Goal: Use online tool/utility: Use online tool/utility

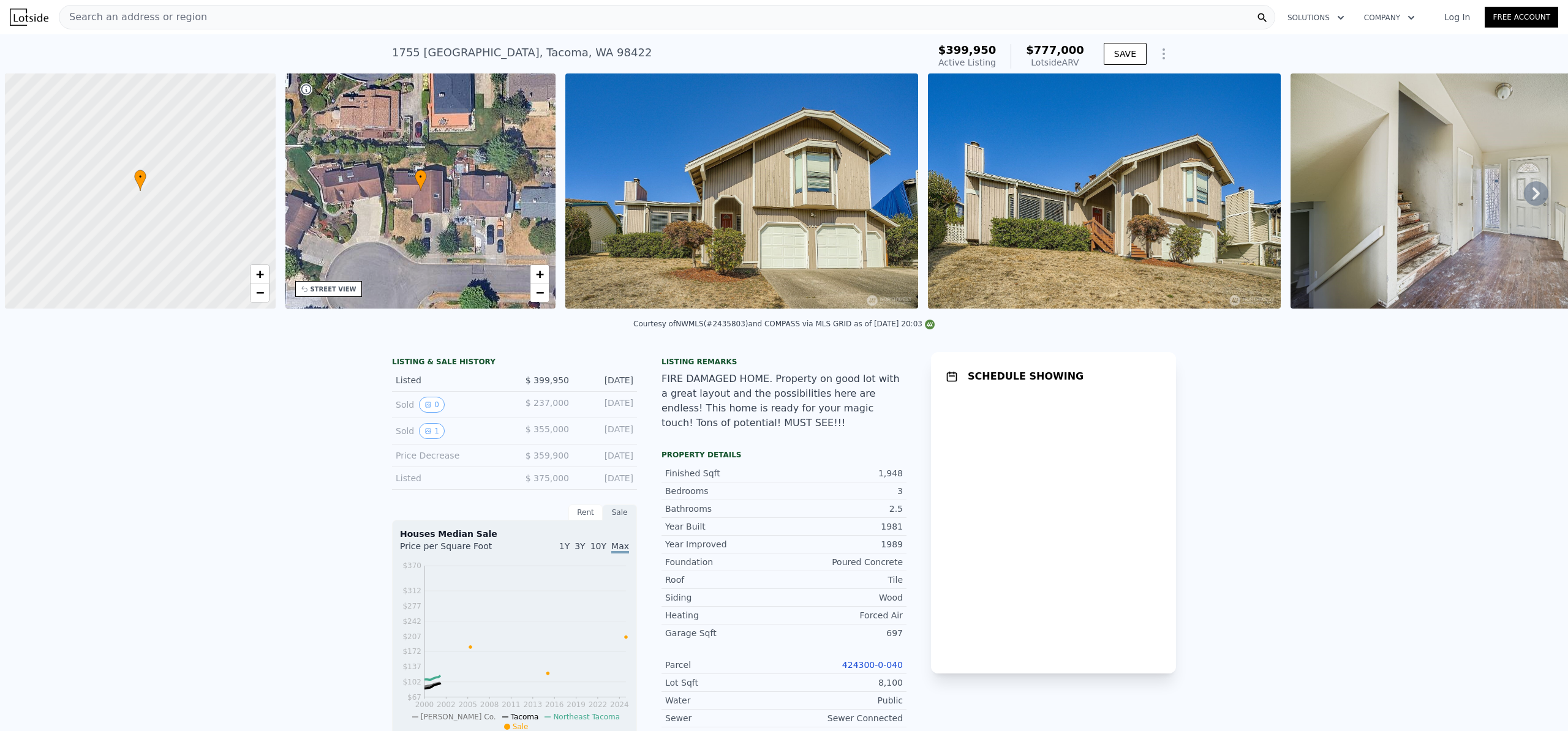
scroll to position [0, 5]
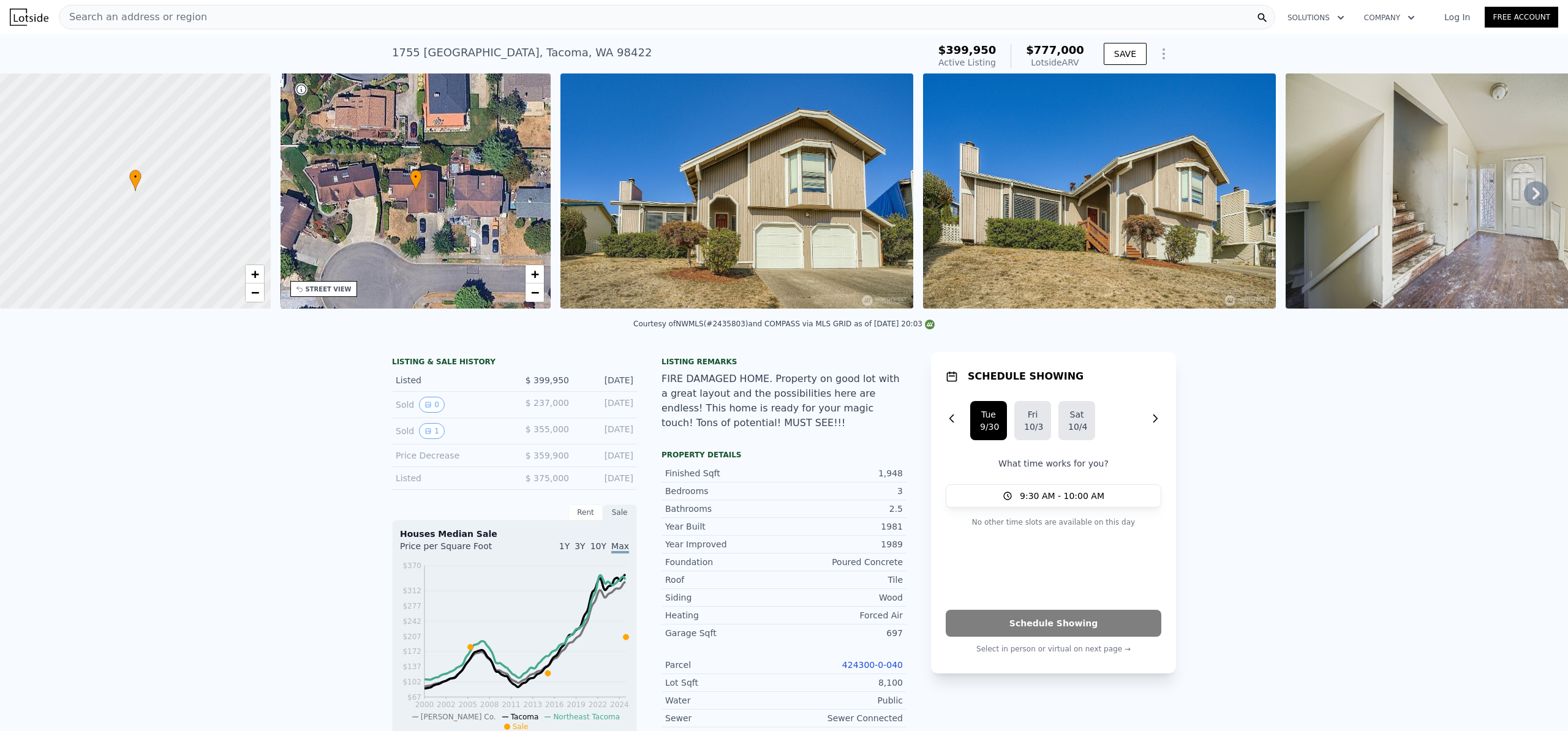
click at [1180, 380] on div "LISTING & SALE HISTORY Listed $ 399,950 [DATE] Sold 0 $ 237,000 [DATE] Sold 1 $…" at bounding box center [784, 602] width 1568 height 519
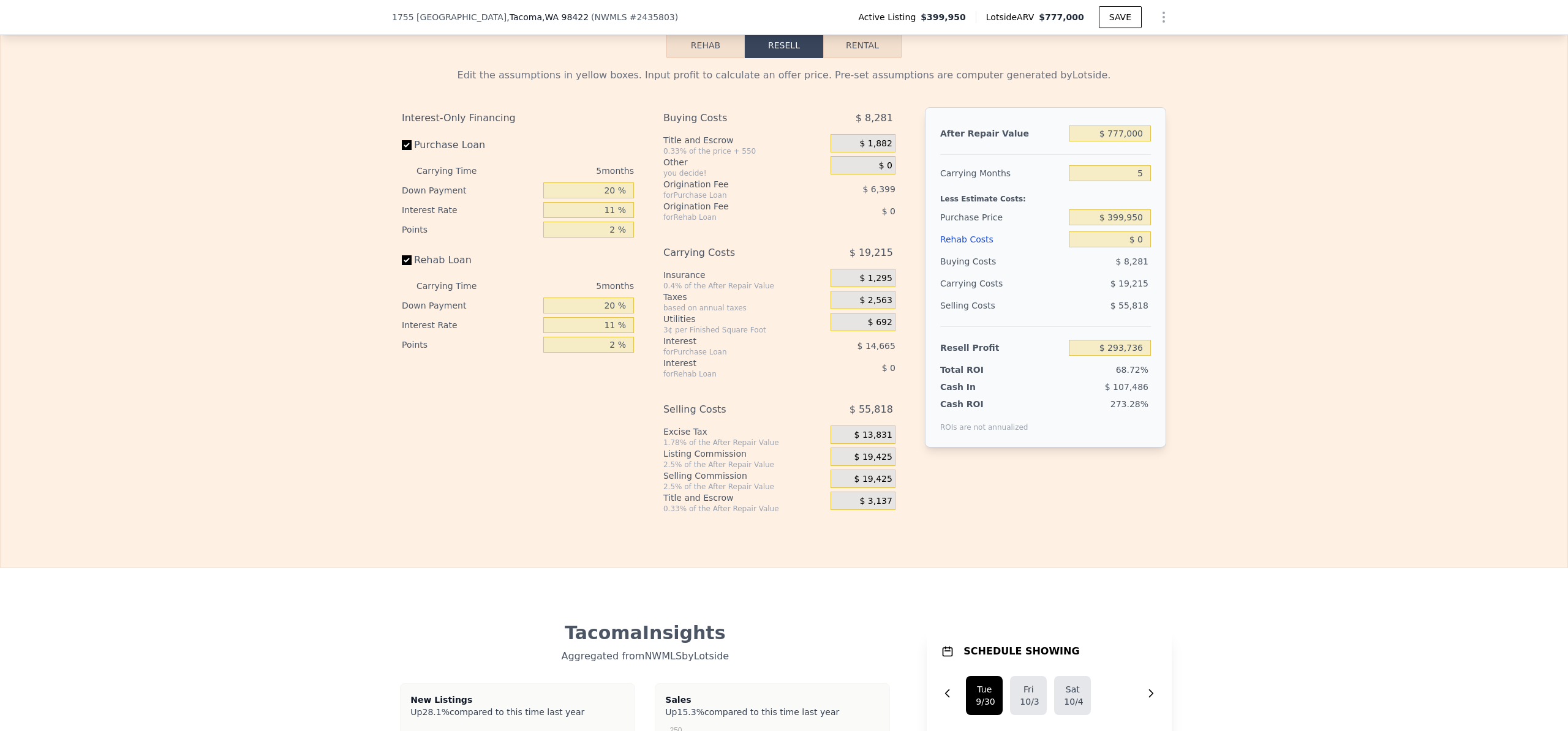
scroll to position [1721, 0]
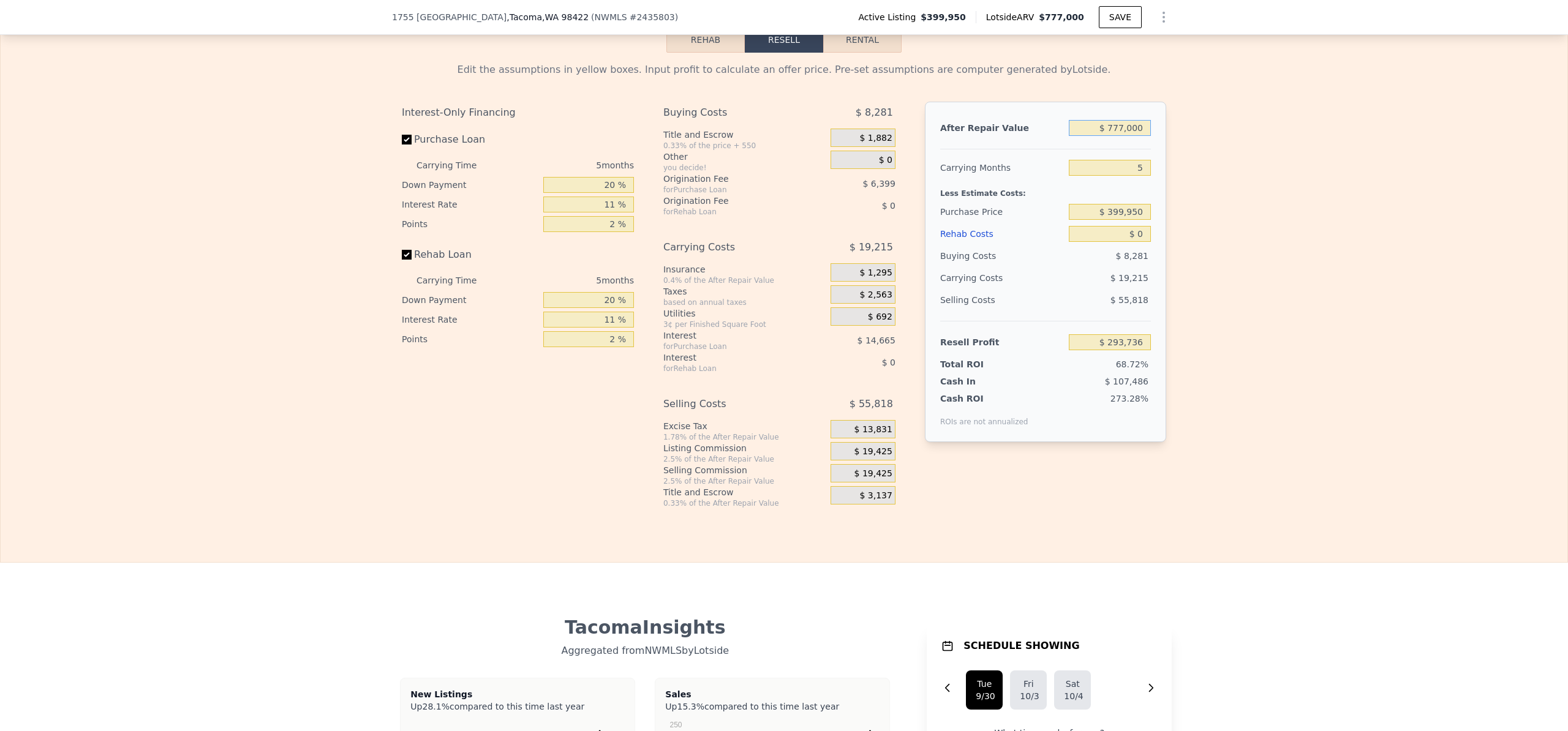
drag, startPoint x: 1122, startPoint y: 145, endPoint x: 1098, endPoint y: 146, distance: 24.0
click at [1098, 136] on input "$ 777,000" at bounding box center [1109, 128] width 82 height 16
type input "$ 77,000"
type input "-$ 355,306"
type input "$ 7,000"
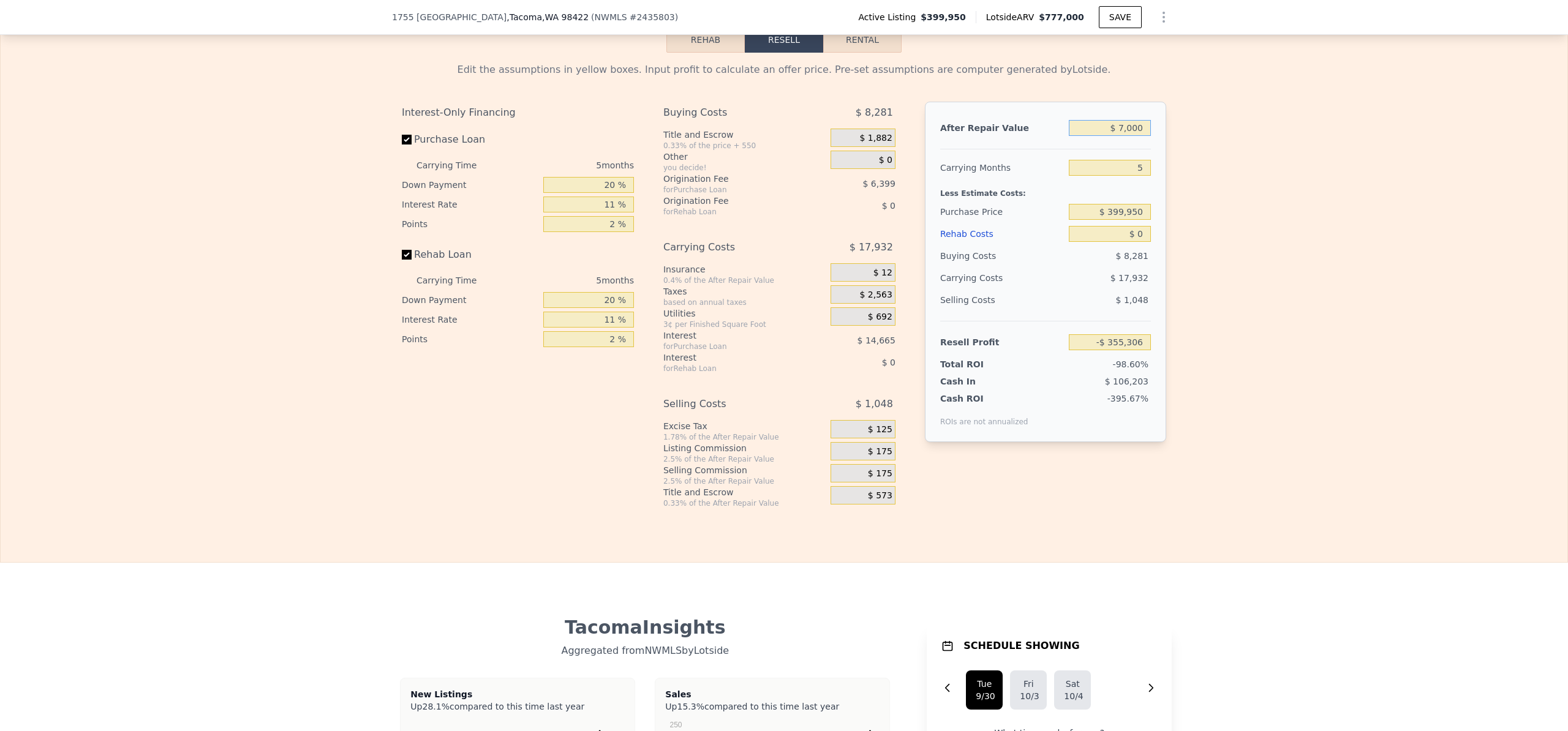
type input "-$ 420,211"
type input "$ 000"
type input "-$ 426,701"
type input "$ 6,000"
type input "-$ 421,138"
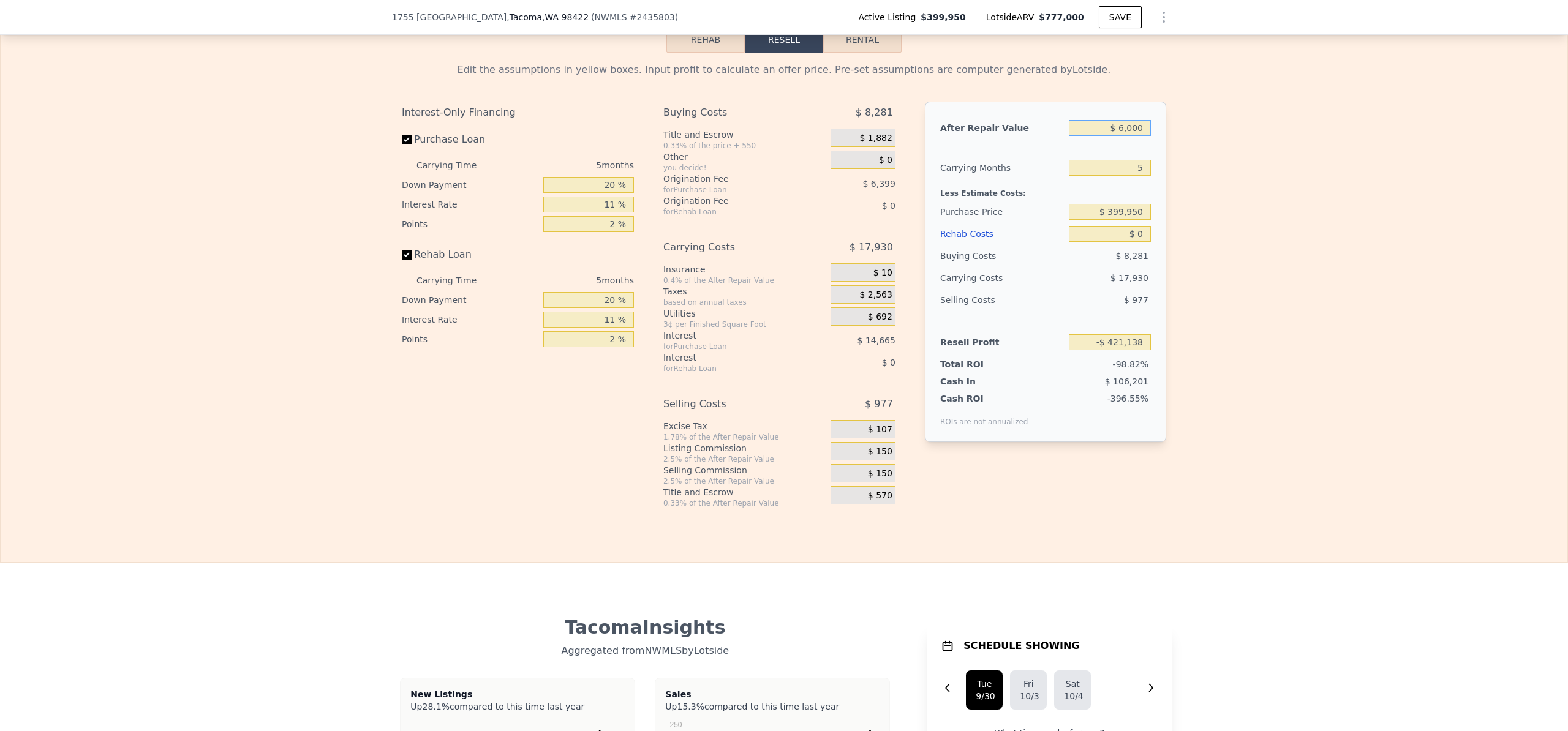
type input "$ 65,000"
type input "-$ 366,432"
type input "$ 650,000"
type input "$ 175,981"
type input "$ 650,000"
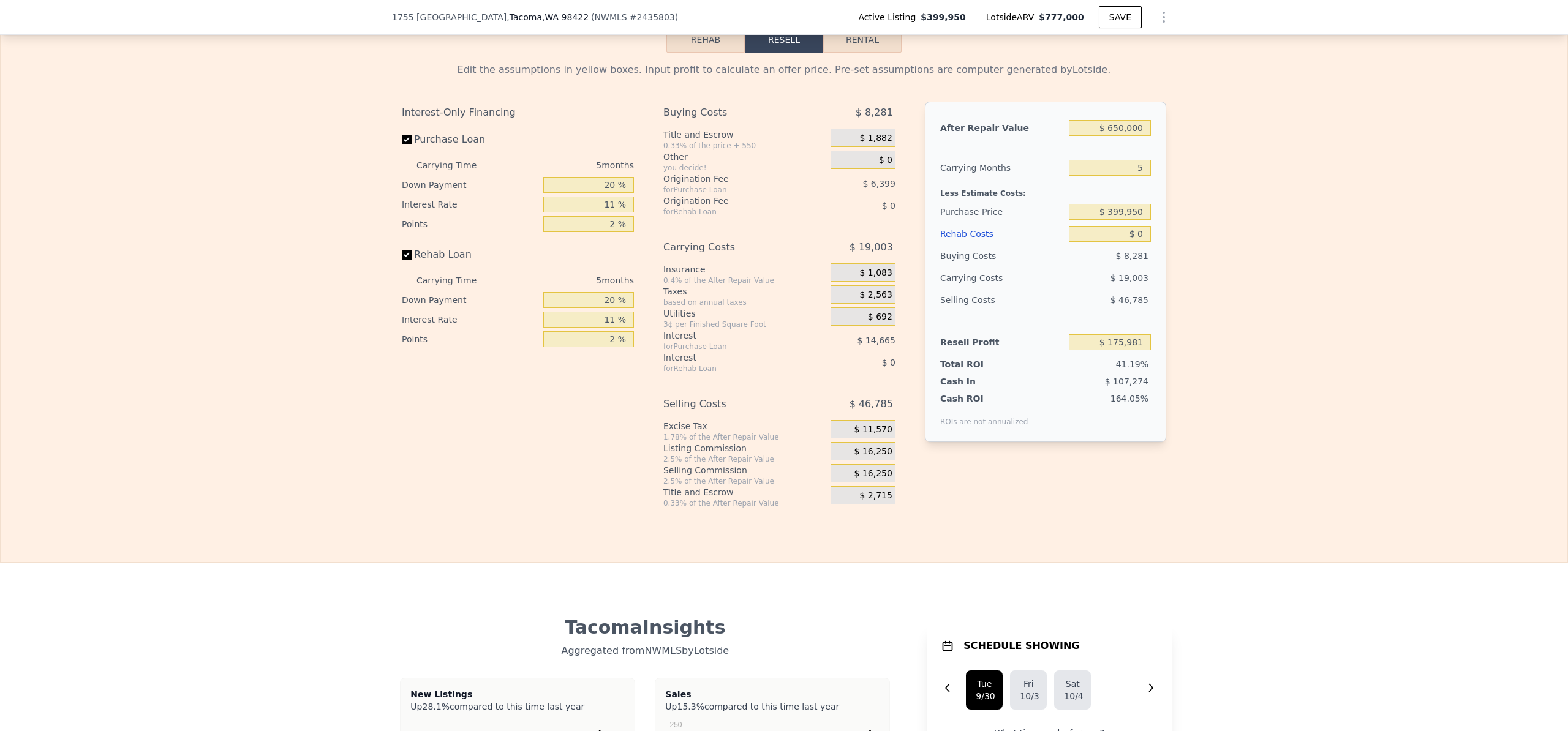
click at [1200, 234] on div "Edit the assumptions in yellow boxes. Input profit to calculate an offer price.…" at bounding box center [784, 280] width 1567 height 455
click at [1214, 262] on div "Edit the assumptions in yellow boxes. Input profit to calculate an offer price.…" at bounding box center [784, 280] width 1567 height 455
click at [1138, 242] on input "$ 0" at bounding box center [1109, 234] width 82 height 16
type input "$ 10"
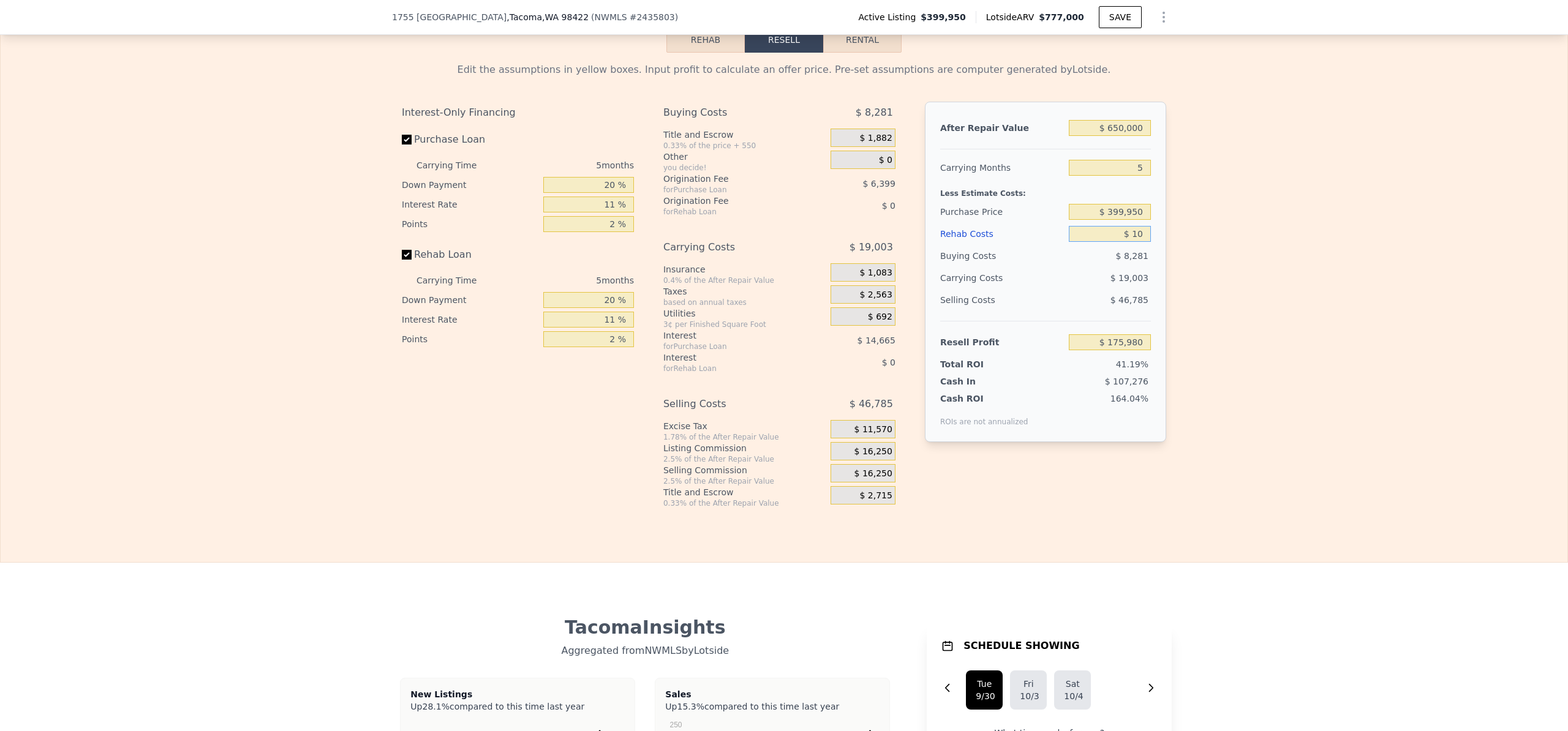
type input "$ 175,971"
type input "$ 100"
type input "$ 175,874"
type input "$ 1,000"
type input "$ 174,930"
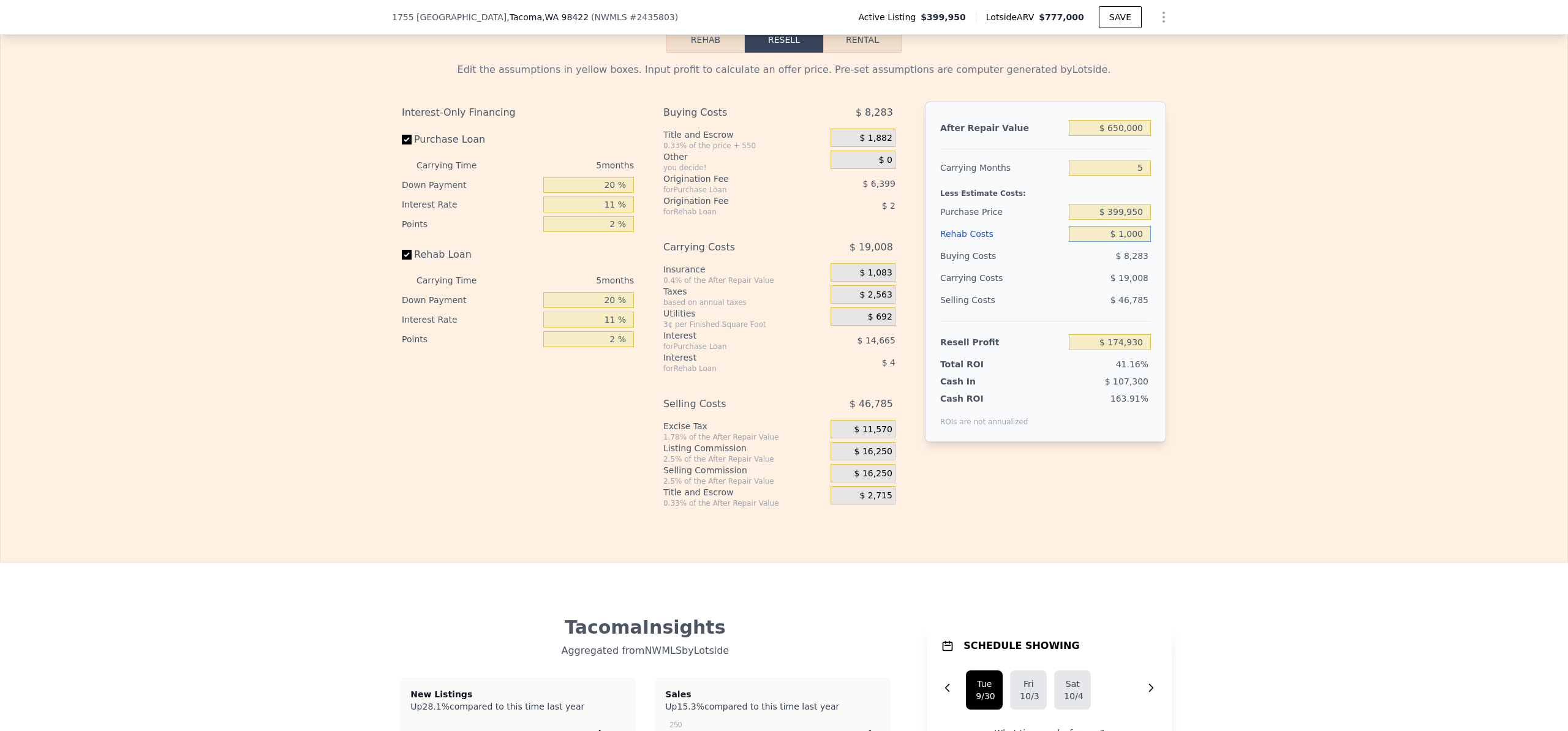
type input "$ 10,000"
type input "$ 165,456"
type input "$ 100,000"
type input "$ 70,716"
type input "$ 100,000"
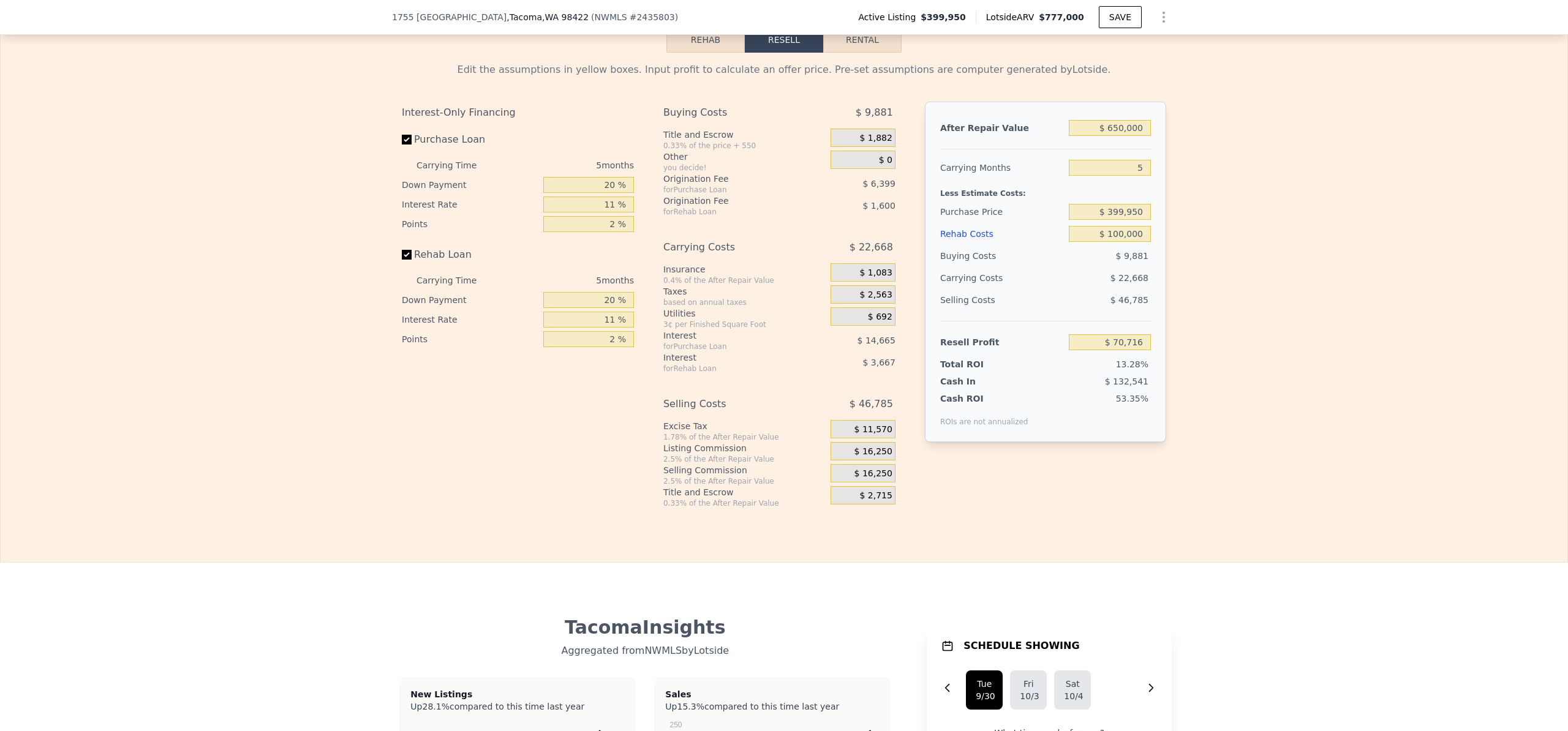
click at [1175, 271] on div "Edit the assumptions in yellow boxes. Input profit to calculate an offer price.…" at bounding box center [784, 280] width 1567 height 455
click at [1115, 220] on input "$ 399,950" at bounding box center [1109, 212] width 82 height 16
type input "$ 350,950"
click at [1336, 360] on div "Edit the assumptions in yellow boxes. Input profit to calculate an offer price.…" at bounding box center [784, 280] width 1567 height 455
type input "$ 122,458"
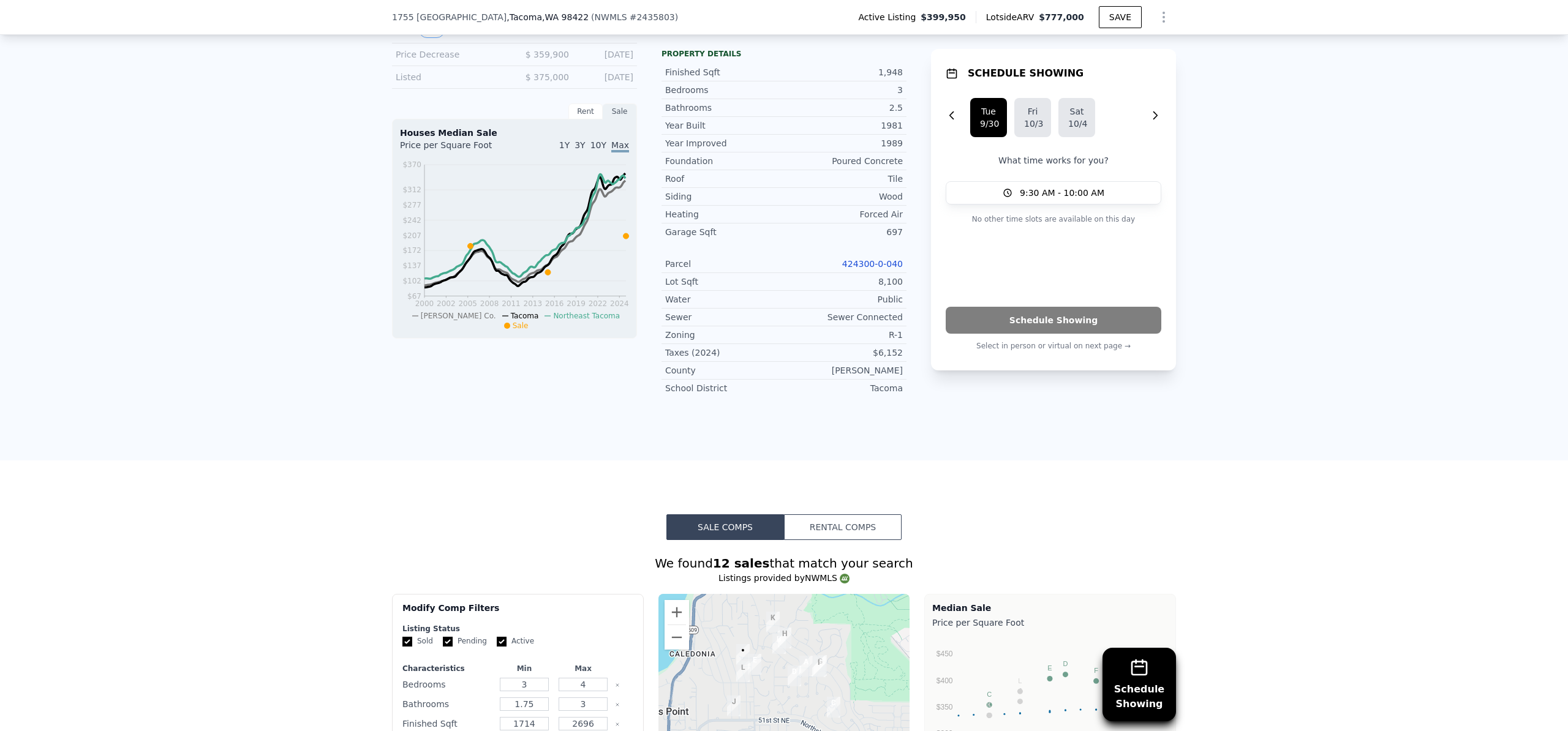
scroll to position [166, 0]
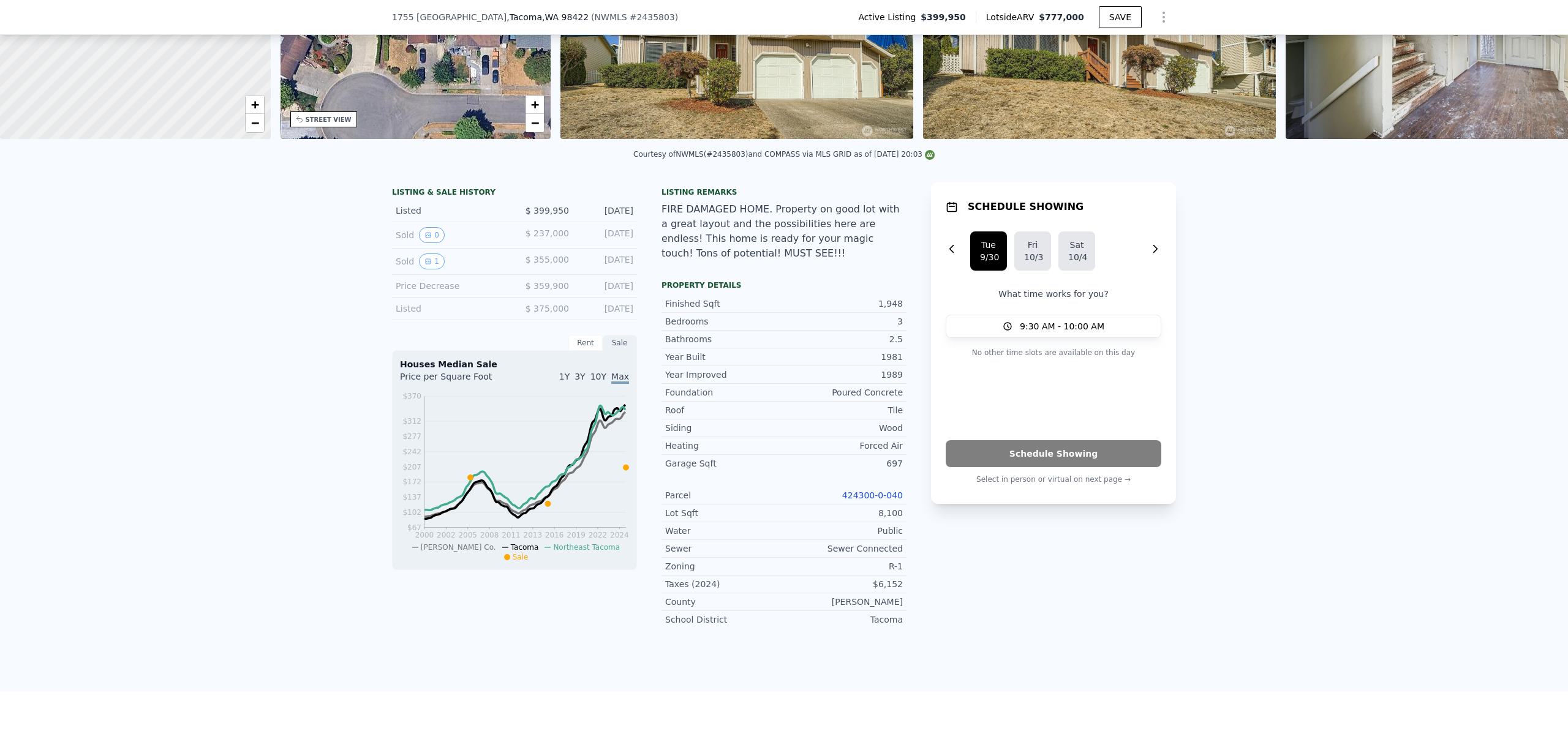
click at [876, 500] on link "424300-0-040" at bounding box center [873, 494] width 61 height 10
click at [905, 504] on div "LISTING & SALE HISTORY Listed $ 399,950 [DATE] Sold 0 $ 237,000 [DATE] Sold 1 $…" at bounding box center [784, 410] width 784 height 455
copy link "424300-0-040"
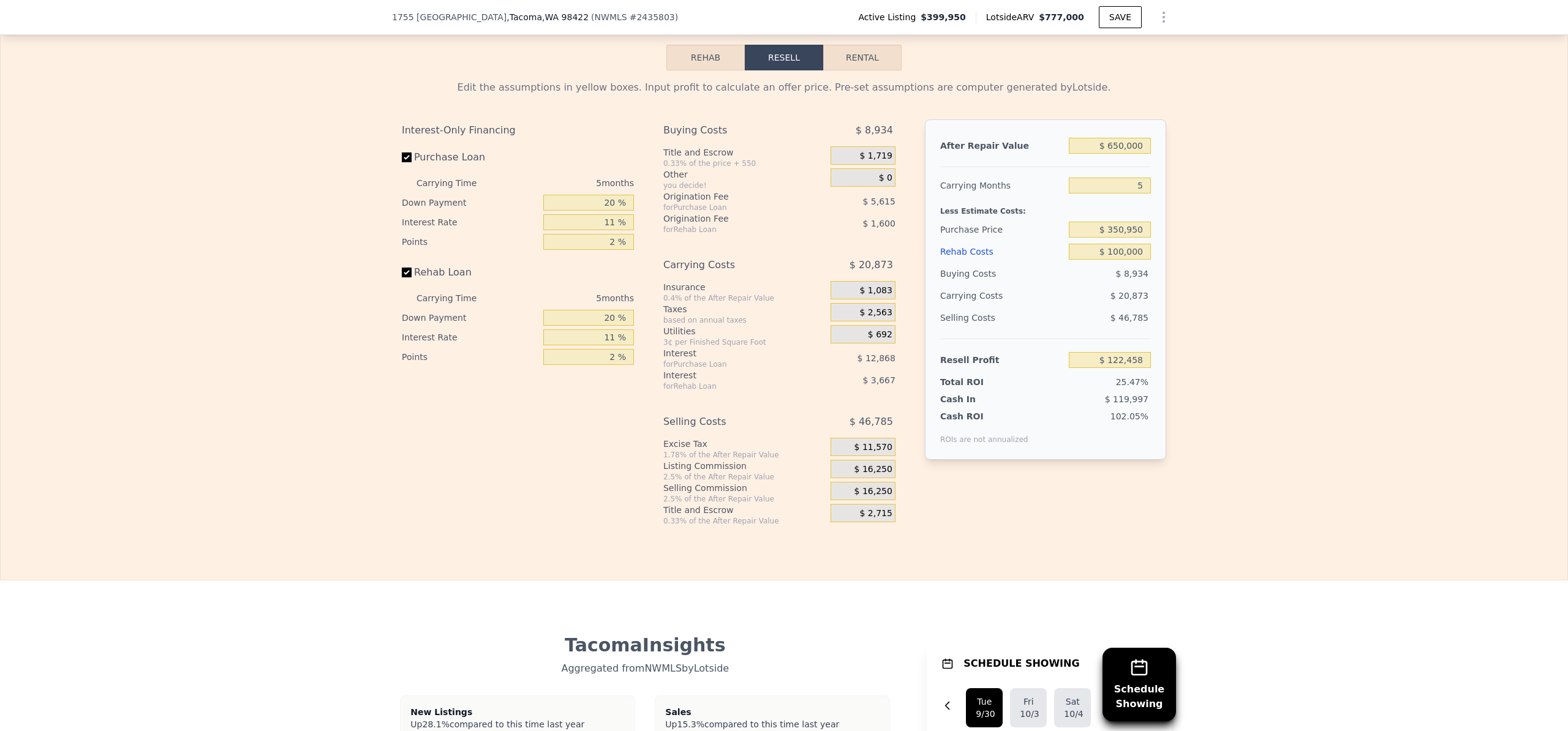
scroll to position [1718, 0]
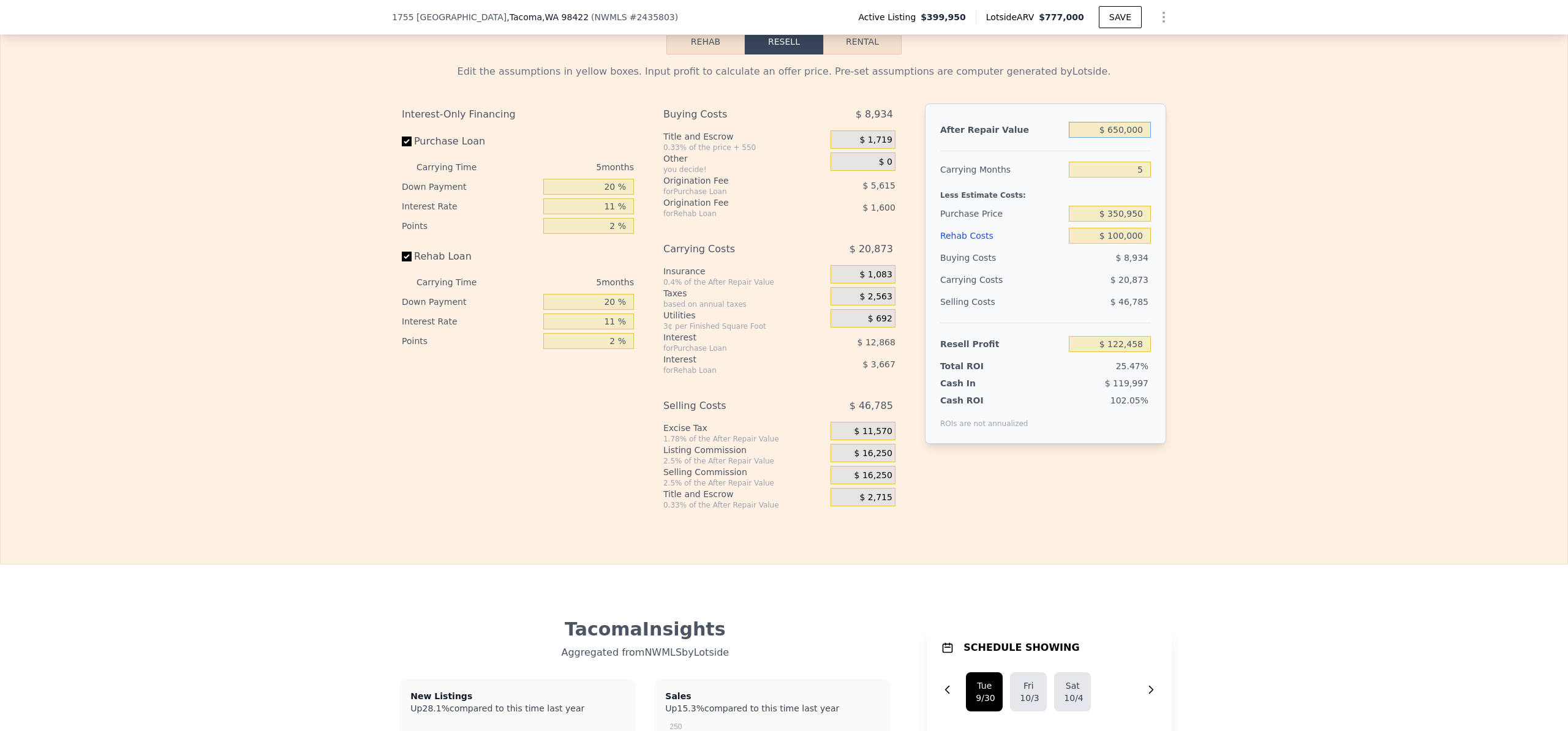
click at [1113, 137] on input "$ 650,000" at bounding box center [1109, 130] width 82 height 16
type input "$ 60,000"
type input "-$ 424,592"
type input "$ 600,000"
type input "$ 76,098"
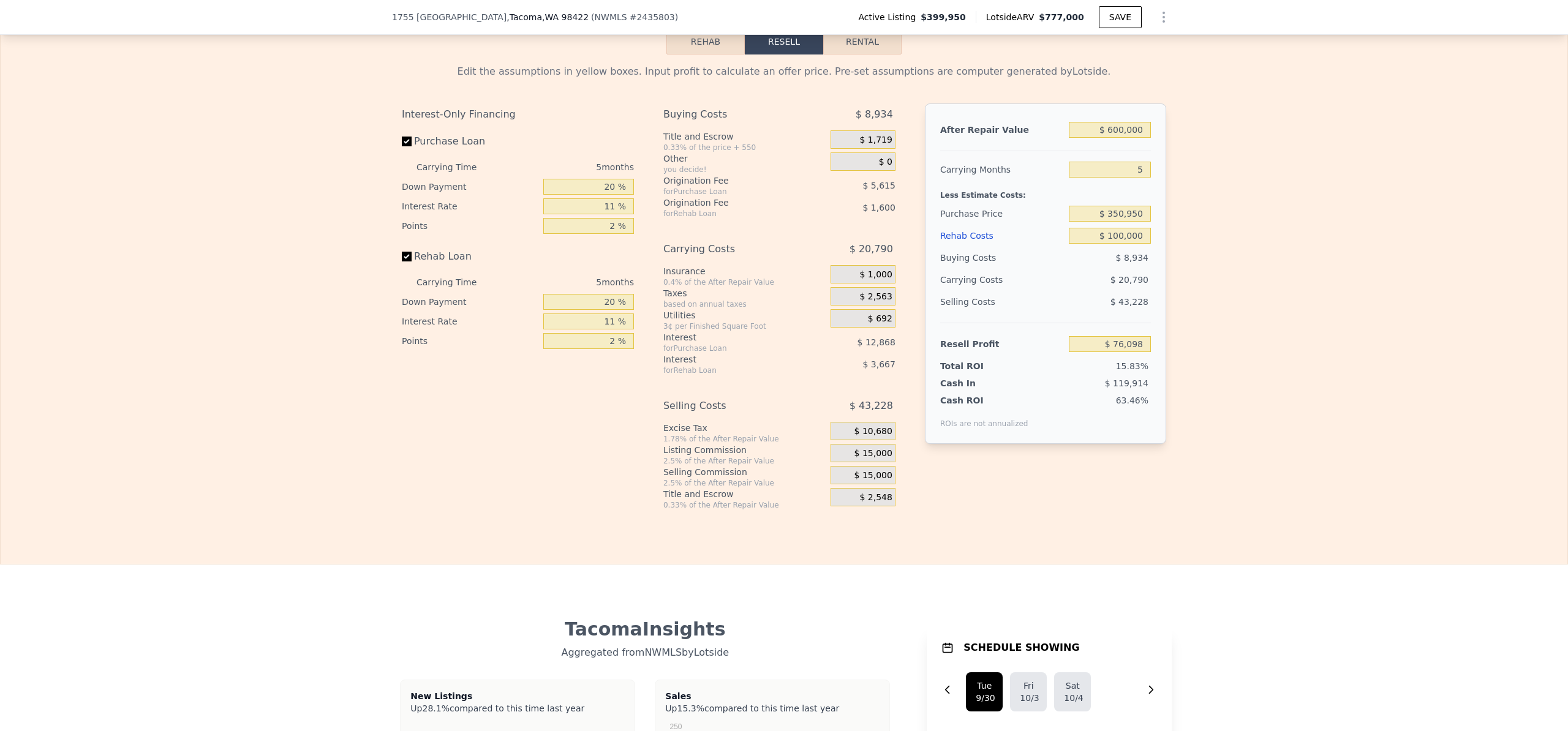
click at [1197, 194] on div "Edit the assumptions in yellow boxes. Input profit to calculate an offer price.…" at bounding box center [784, 282] width 1567 height 455
click at [1120, 352] on input "$ 76,098" at bounding box center [1109, 344] width 82 height 16
click at [1115, 137] on input "$ 600,000" at bounding box center [1109, 130] width 82 height 16
type input "$ 60,000"
type input "-$ 424,592"
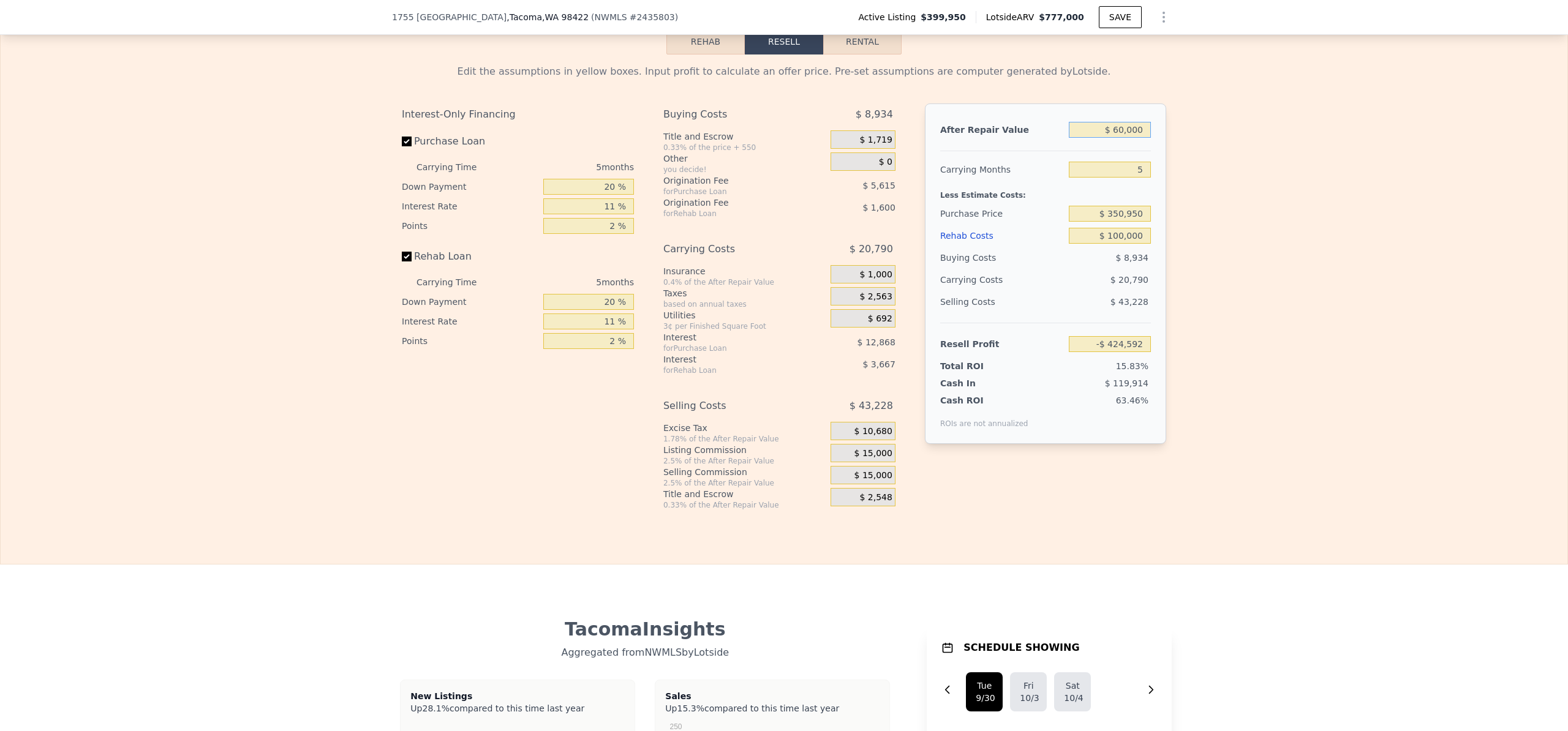
type input "$ 650,000"
type input "$ 122,458"
type input "$ 650,000"
click at [1225, 253] on div "Edit the assumptions in yellow boxes. Input profit to calculate an offer price.…" at bounding box center [784, 282] width 1567 height 455
